Goal: Download file/media

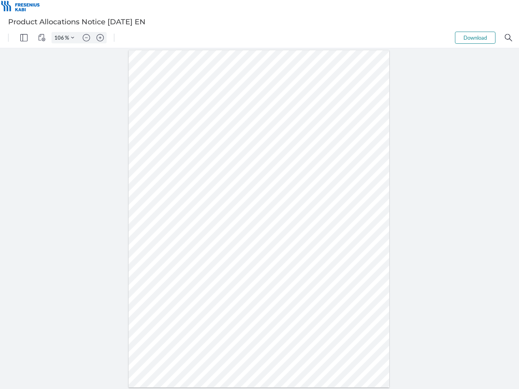
click at [24, 38] on img "Panel" at bounding box center [23, 37] width 7 height 7
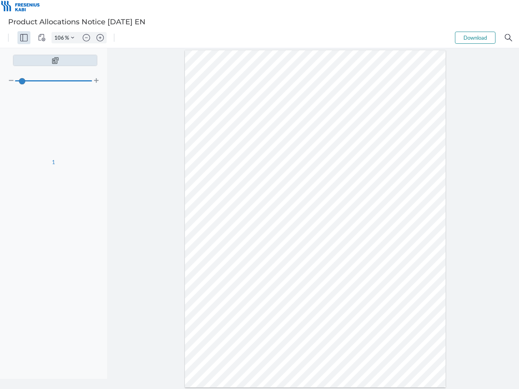
click at [42, 38] on img "View Controls" at bounding box center [41, 37] width 7 height 7
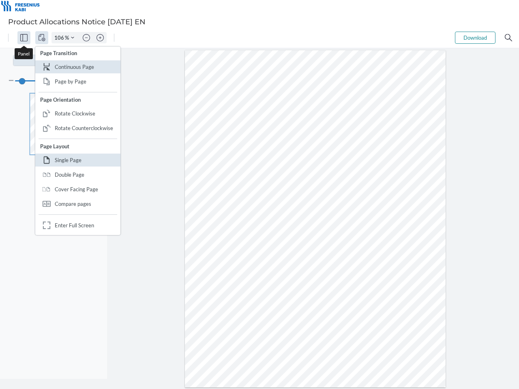
click at [60, 38] on input "106" at bounding box center [58, 37] width 13 height 7
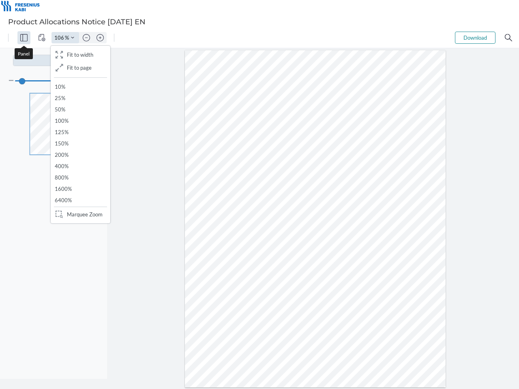
click at [73, 38] on img "Zoom Controls" at bounding box center [72, 37] width 3 height 3
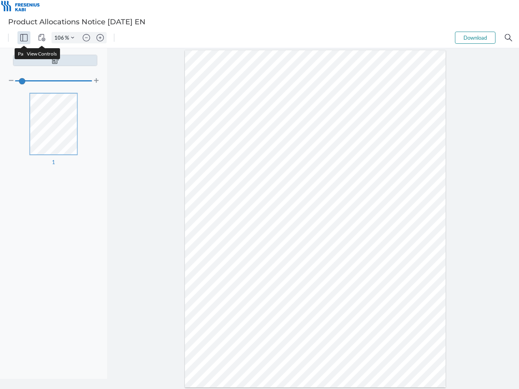
click at [86, 38] on img "Zoom out" at bounding box center [86, 37] width 7 height 7
click at [100, 38] on img "Zoom in" at bounding box center [100, 37] width 7 height 7
type input "106"
click at [475, 38] on button "Download" at bounding box center [475, 38] width 41 height 12
click at [509, 38] on img "Search" at bounding box center [508, 37] width 7 height 7
